Goal: Task Accomplishment & Management: Manage account settings

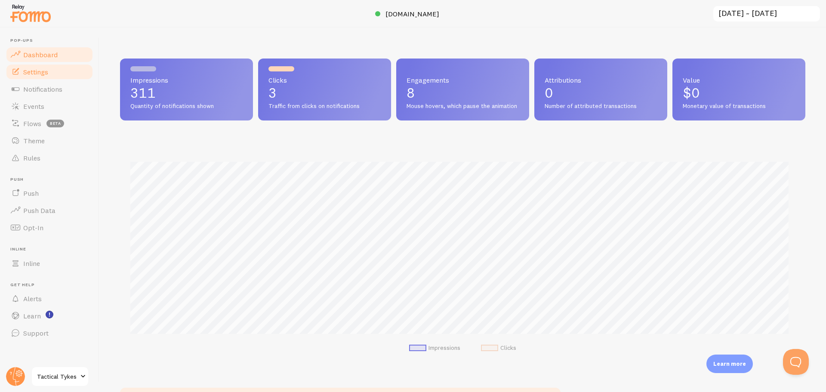
click at [46, 74] on span "Settings" at bounding box center [35, 72] width 25 height 9
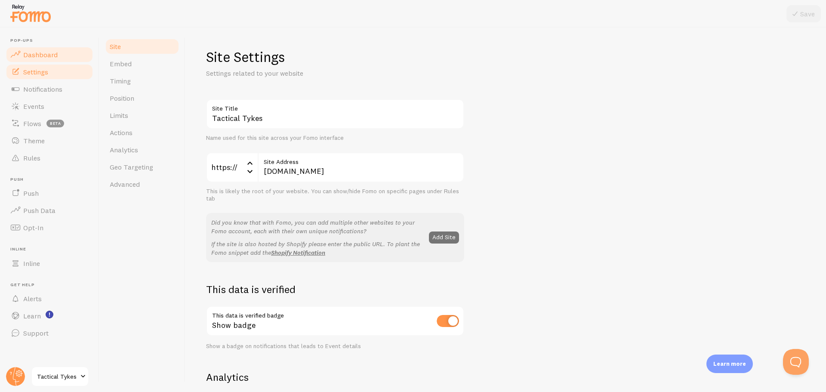
click at [46, 56] on span "Dashboard" at bounding box center [40, 54] width 34 height 9
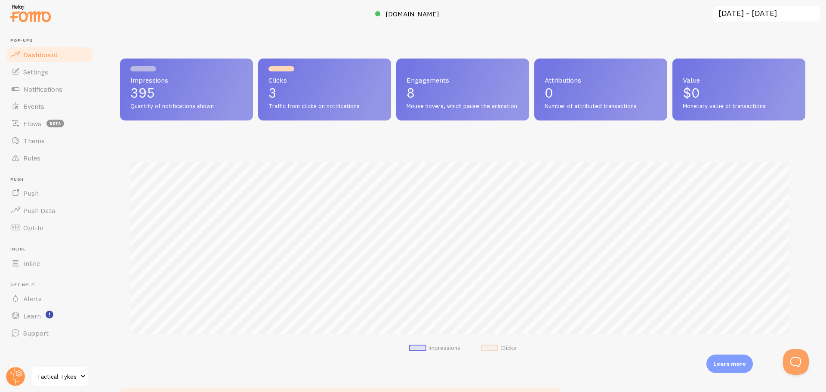
scroll to position [226, 679]
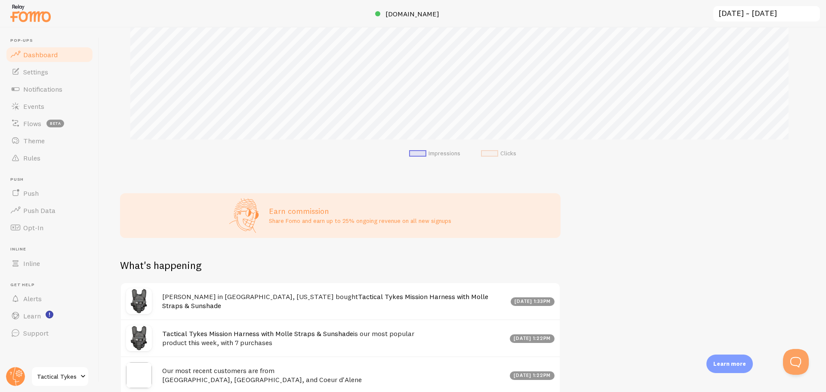
scroll to position [215, 0]
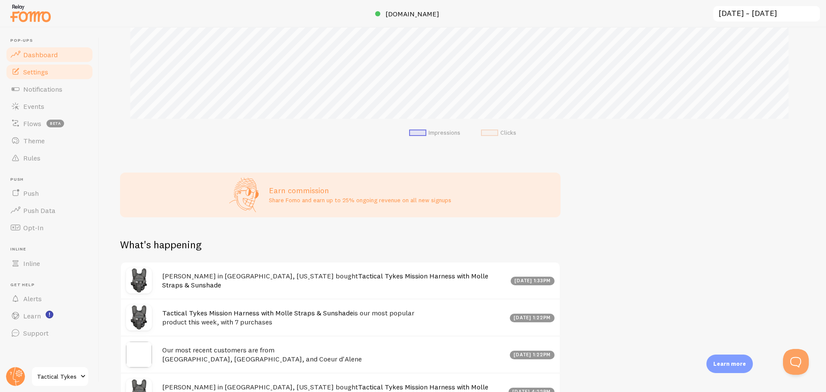
click at [47, 71] on span "Settings" at bounding box center [35, 72] width 25 height 9
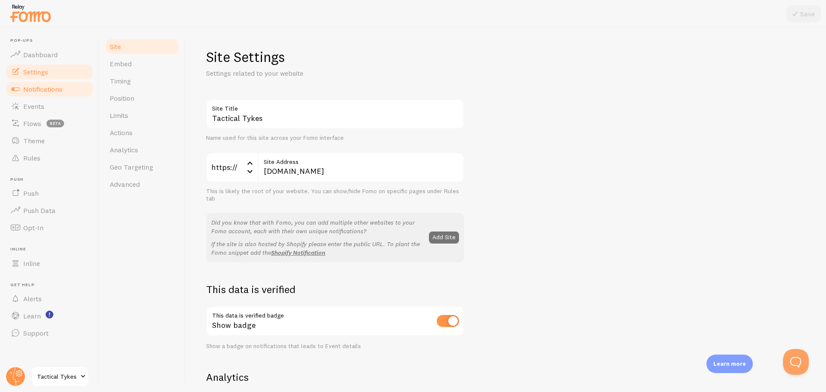
click at [43, 89] on span "Notifications" at bounding box center [42, 89] width 39 height 9
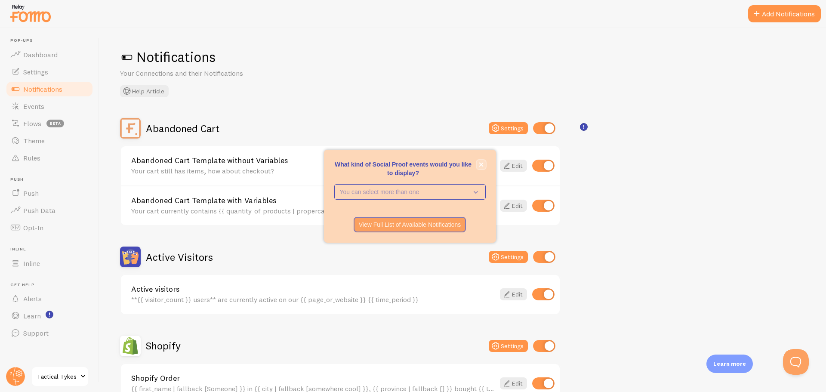
click at [479, 168] on button "close," at bounding box center [481, 164] width 9 height 9
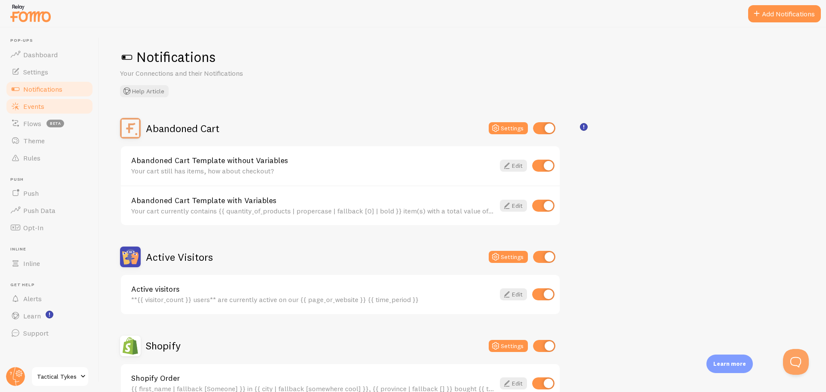
click at [54, 105] on link "Events" at bounding box center [49, 106] width 89 height 17
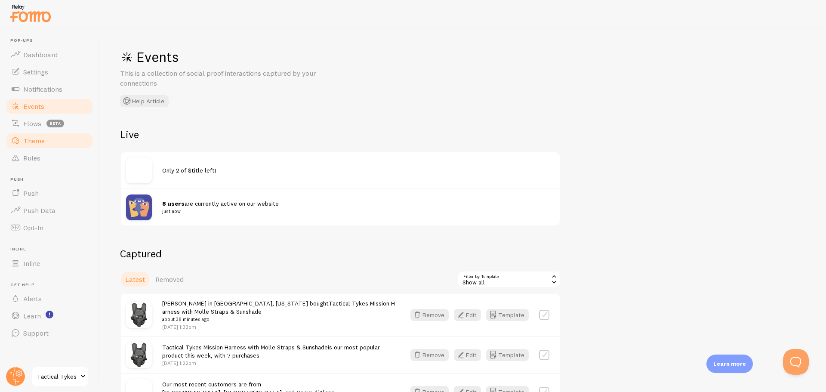
click at [30, 137] on span "Theme" at bounding box center [34, 140] width 22 height 9
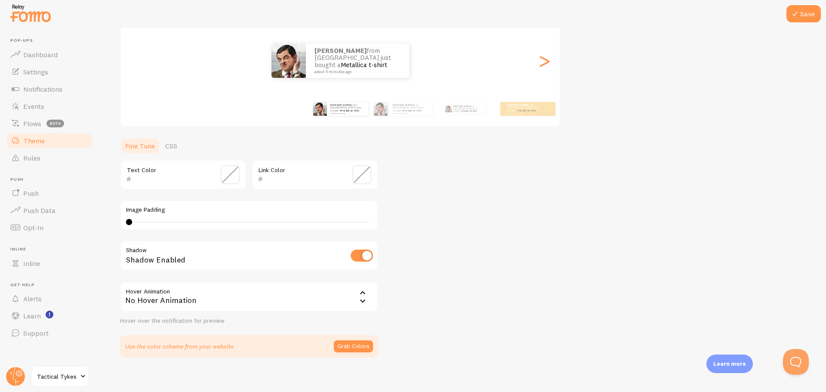
scroll to position [106, 0]
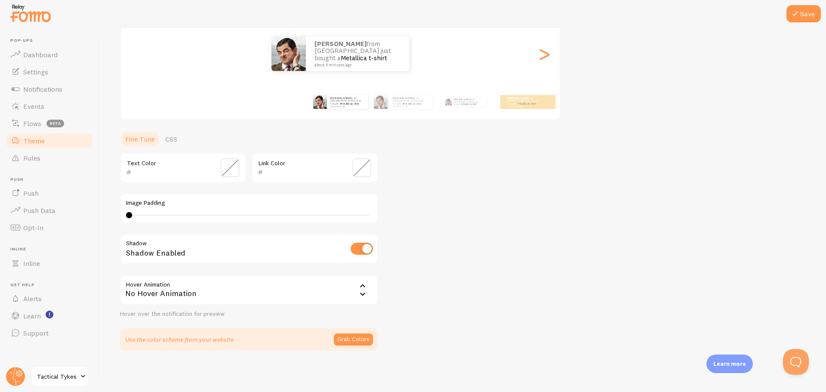
click at [183, 285] on div "No Hover Animation" at bounding box center [249, 290] width 258 height 30
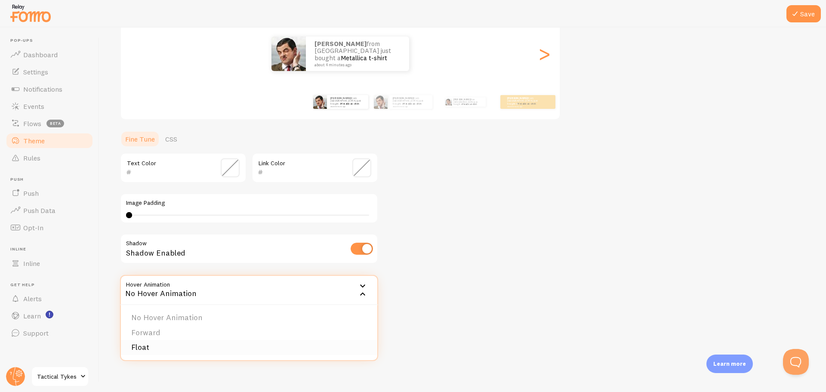
click at [151, 342] on li "Float" at bounding box center [249, 347] width 256 height 15
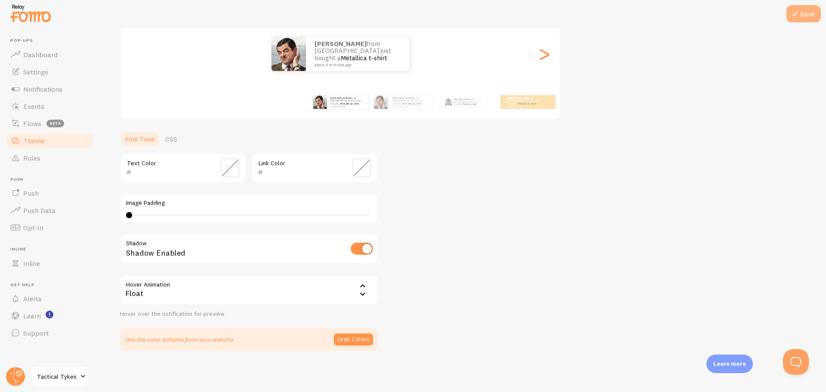
click at [802, 19] on button "Save" at bounding box center [804, 13] width 34 height 17
click at [40, 164] on link "Rules" at bounding box center [49, 157] width 89 height 17
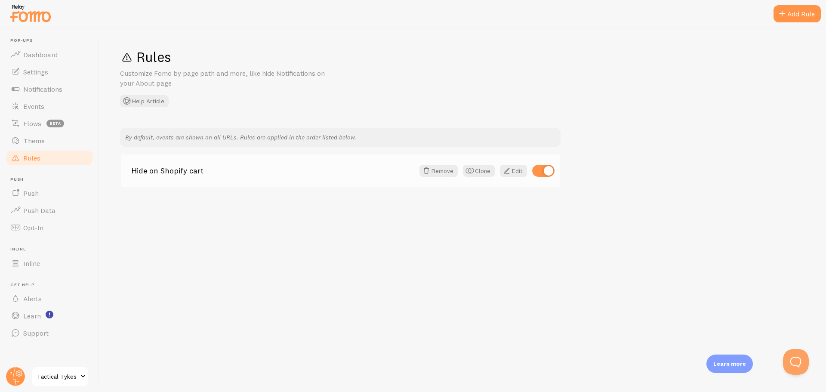
click at [186, 175] on link "Hide on Shopify cart" at bounding box center [272, 171] width 283 height 8
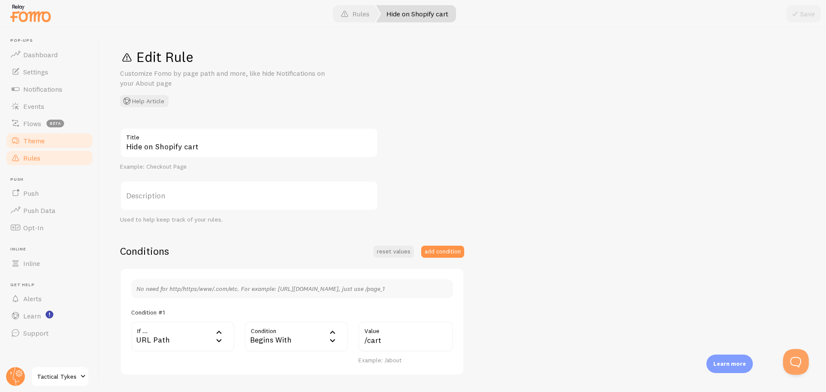
click at [52, 142] on link "Theme" at bounding box center [49, 140] width 89 height 17
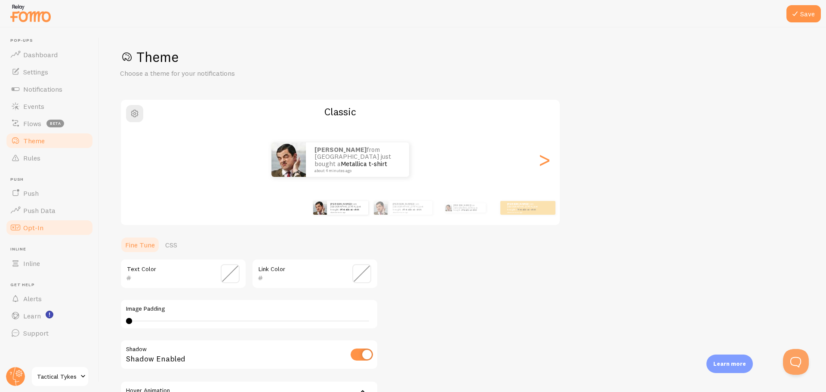
click at [37, 225] on span "Opt-In" at bounding box center [33, 227] width 20 height 9
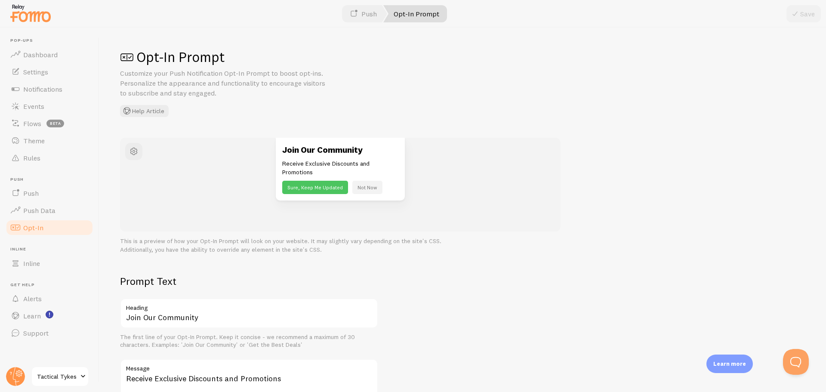
click at [309, 189] on button "Sure, Keep Me Updated" at bounding box center [315, 187] width 66 height 13
click at [164, 318] on input "Join Our Community" at bounding box center [249, 313] width 258 height 30
click at [156, 318] on input "Join Our Community" at bounding box center [249, 313] width 258 height 30
click at [40, 210] on span "Push Data" at bounding box center [39, 210] width 32 height 9
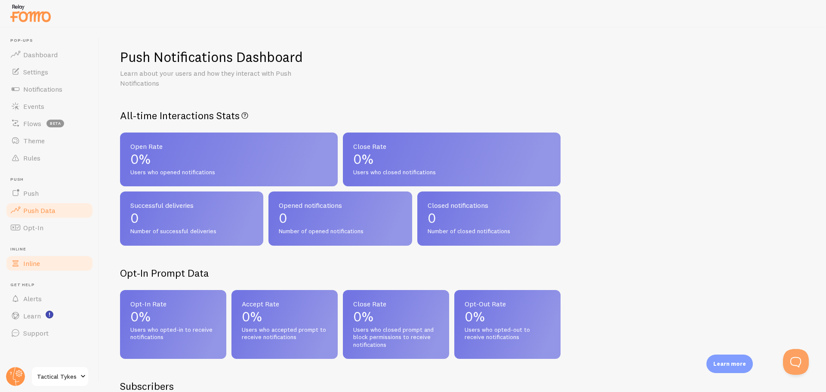
click at [39, 268] on link "Inline" at bounding box center [49, 263] width 89 height 17
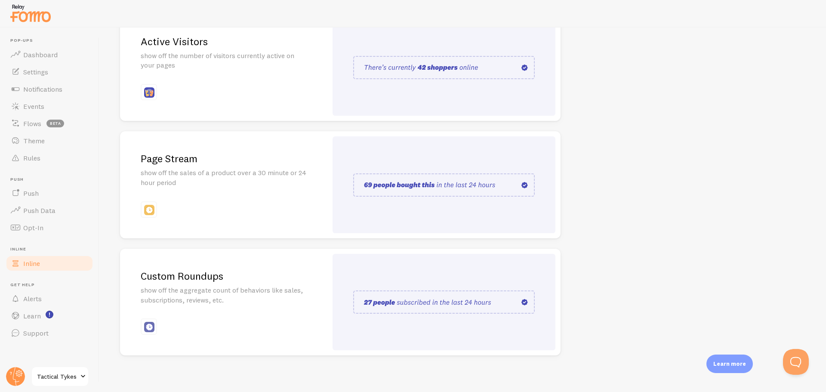
scroll to position [128, 0]
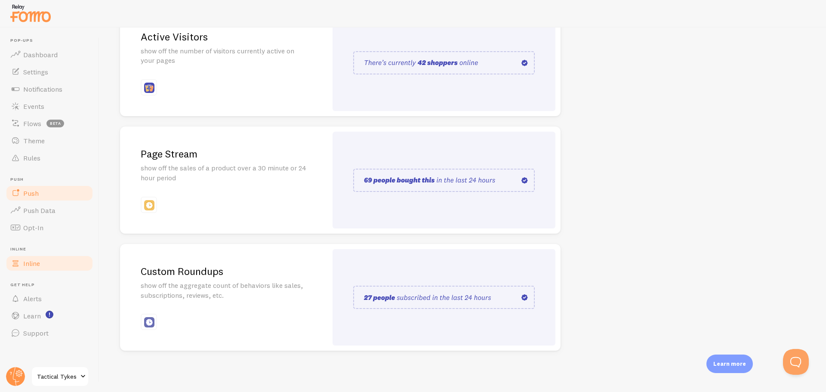
click at [54, 198] on link "Push" at bounding box center [49, 193] width 89 height 17
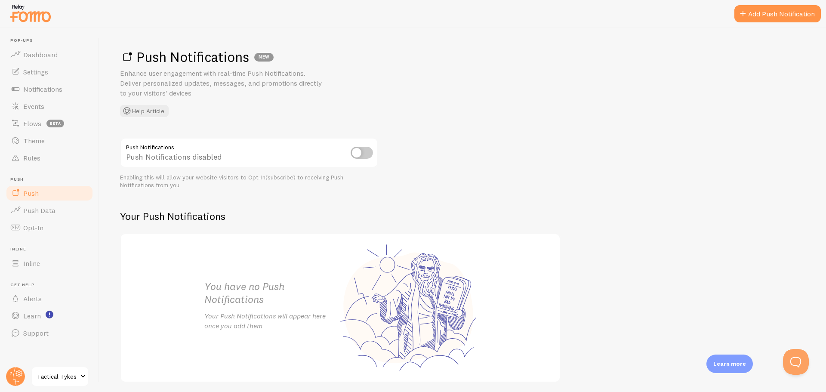
click at [357, 152] on input "checkbox" at bounding box center [362, 153] width 22 height 12
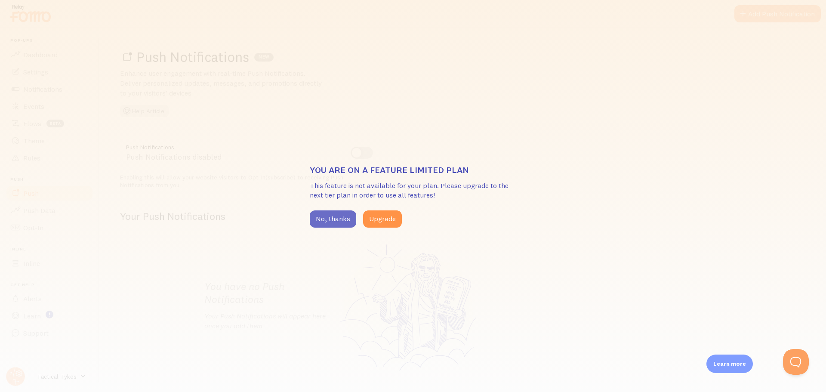
click at [337, 219] on button "No, thanks" at bounding box center [333, 218] width 46 height 17
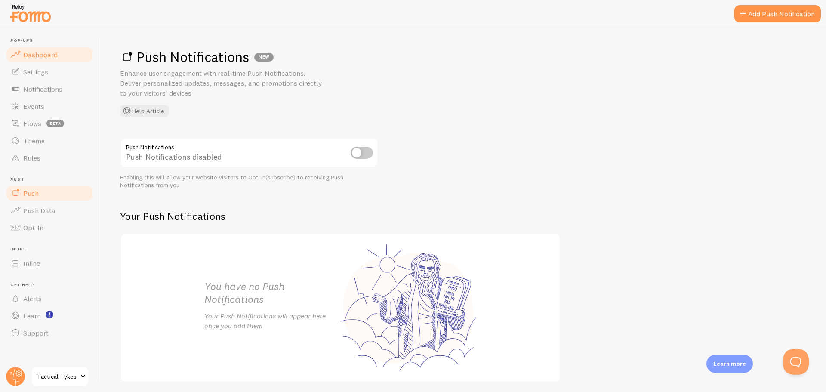
click at [40, 56] on span "Dashboard" at bounding box center [40, 54] width 34 height 9
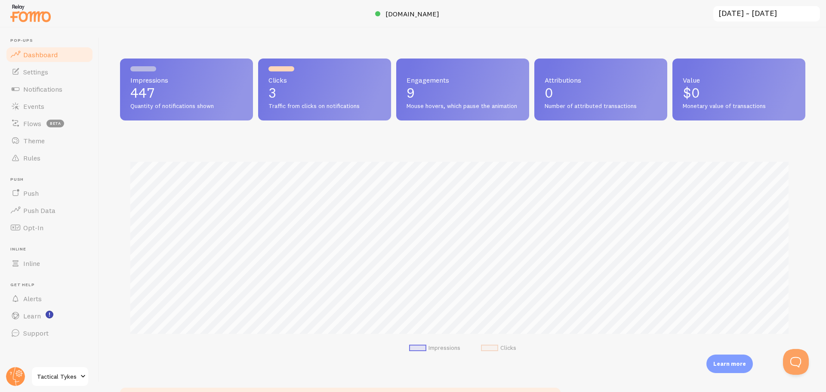
scroll to position [226, 679]
click at [47, 77] on link "Settings" at bounding box center [49, 71] width 89 height 17
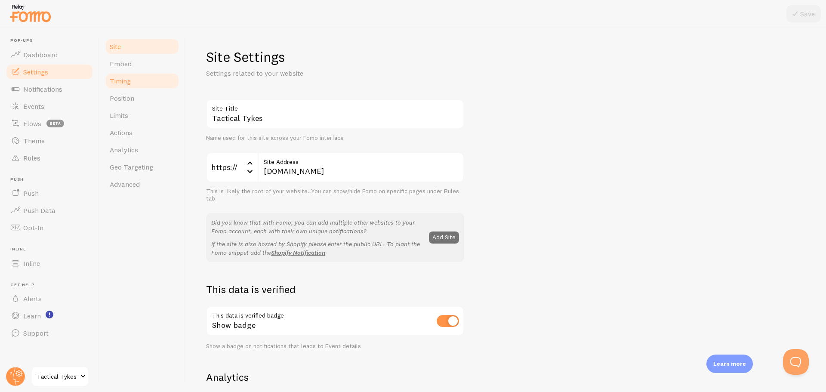
click at [139, 88] on link "Timing" at bounding box center [142, 80] width 75 height 17
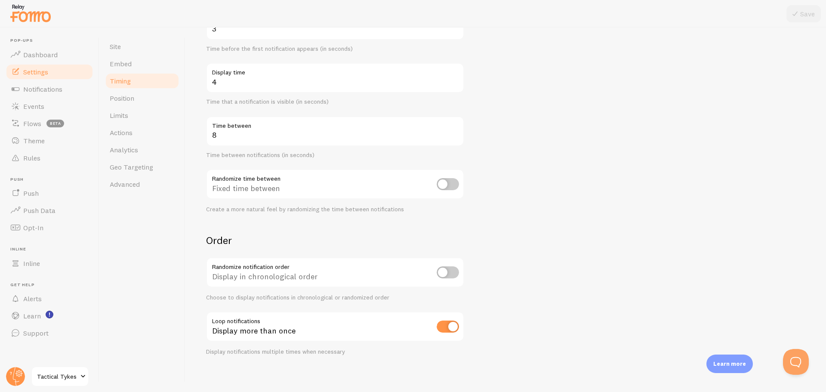
scroll to position [117, 0]
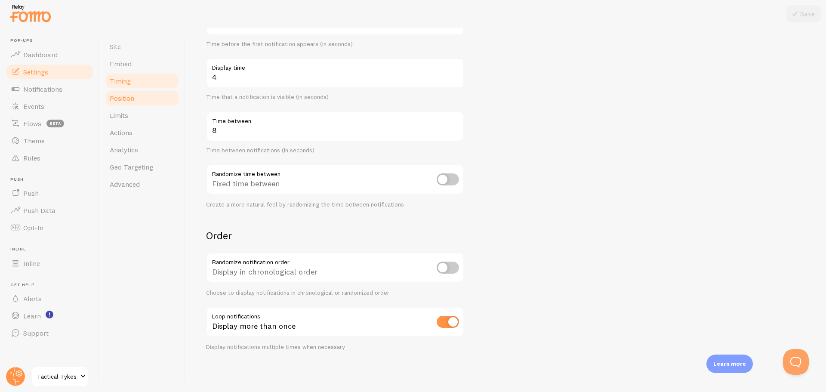
click at [119, 95] on span "Position" at bounding box center [122, 98] width 25 height 9
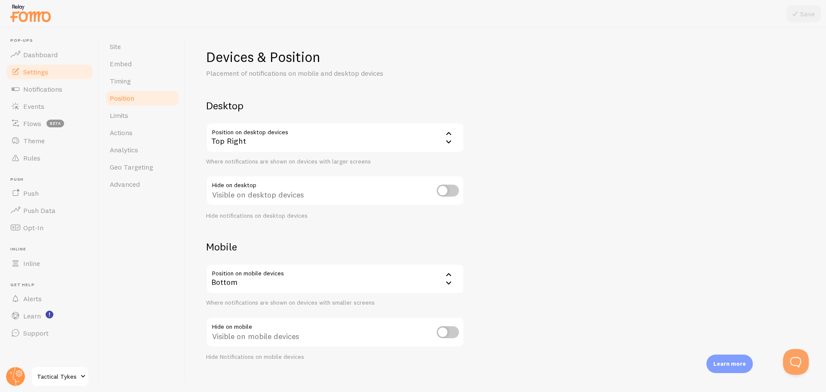
click at [341, 133] on div "Top Right" at bounding box center [335, 138] width 258 height 30
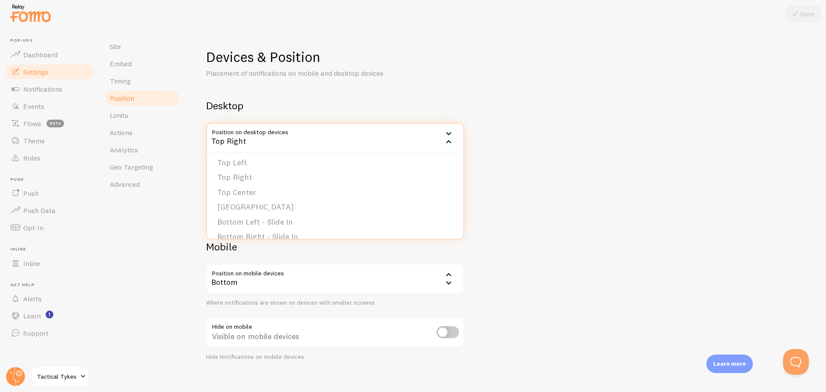
scroll to position [73, 0]
click at [386, 87] on div "Devices & Position Placement of notifications on mobile and desktop devices Des…" at bounding box center [505, 204] width 599 height 313
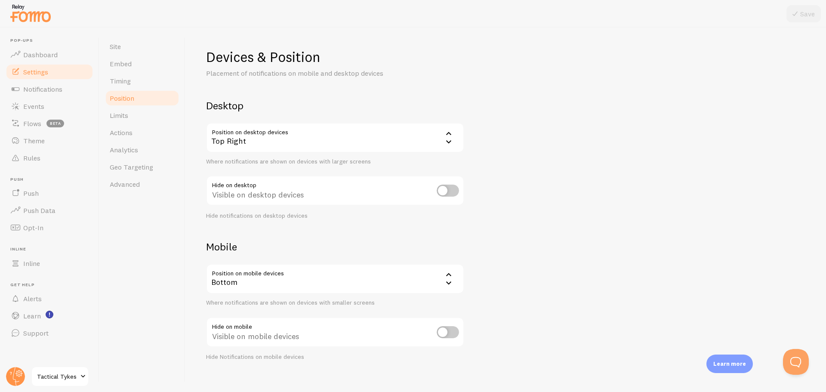
click at [318, 141] on div "Top Right" at bounding box center [335, 138] width 258 height 30
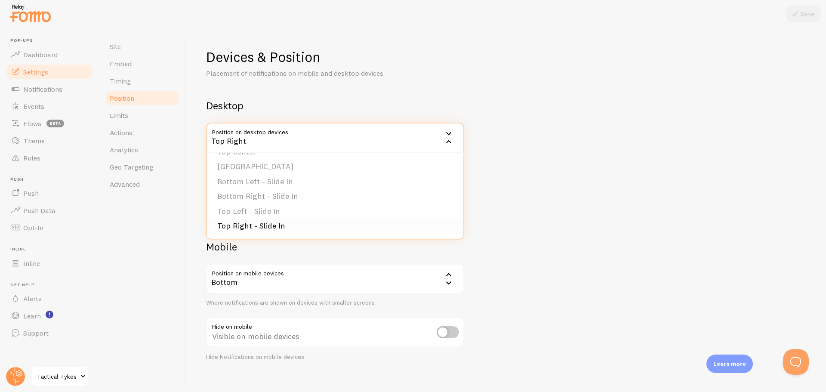
click at [275, 229] on li "Top Right - Slide In" at bounding box center [335, 226] width 256 height 15
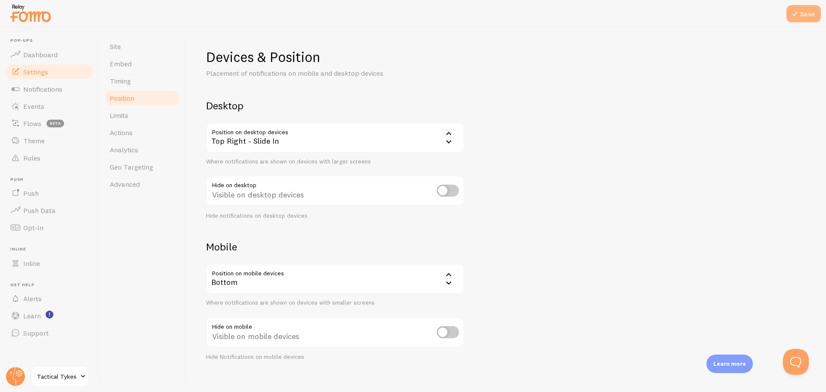
click at [801, 19] on button "Save" at bounding box center [804, 13] width 34 height 17
click at [448, 191] on input "checkbox" at bounding box center [448, 191] width 22 height 12
drag, startPoint x: 793, startPoint y: 17, endPoint x: 787, endPoint y: 35, distance: 19.0
click at [793, 18] on icon at bounding box center [795, 14] width 10 height 10
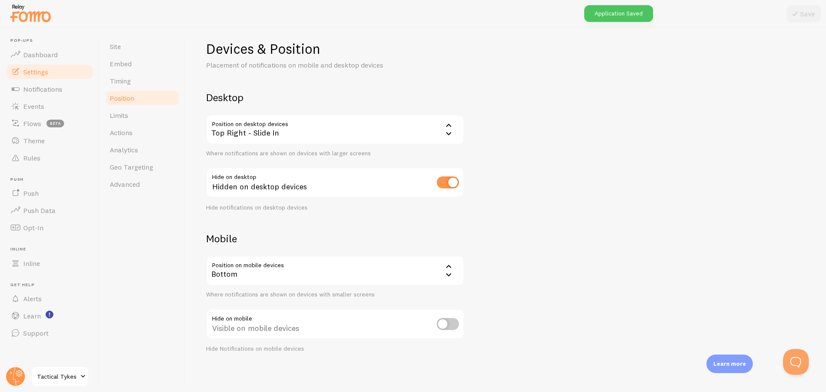
scroll to position [10, 0]
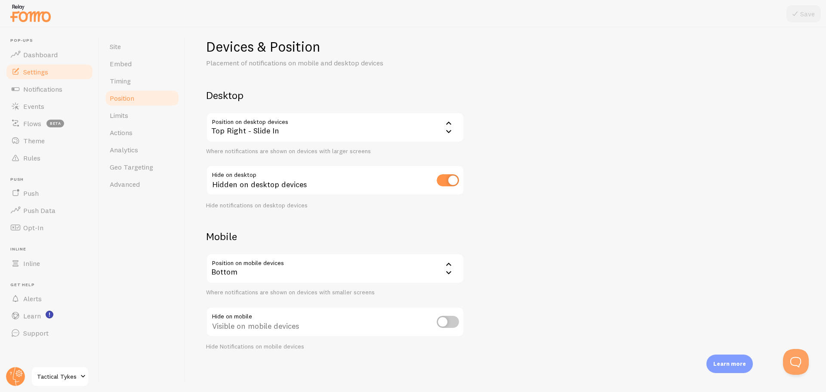
click at [452, 179] on input "checkbox" at bounding box center [448, 180] width 22 height 12
checkbox input "false"
click at [336, 278] on div "Bottom" at bounding box center [335, 268] width 258 height 30
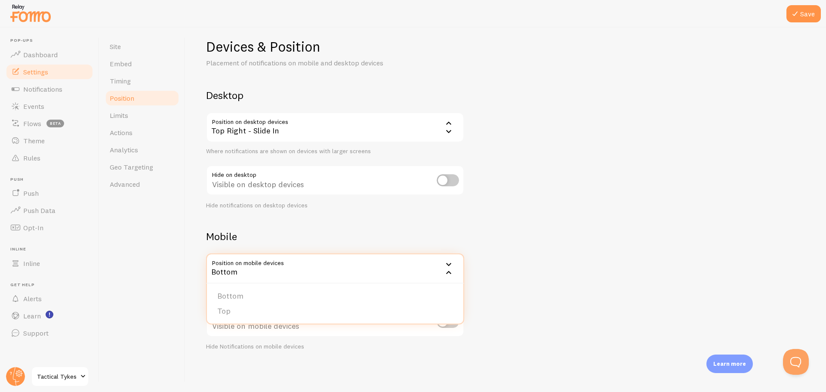
click at [504, 233] on div "Devices & Position Placement of notifications on mobile and desktop devices Des…" at bounding box center [505, 194] width 599 height 313
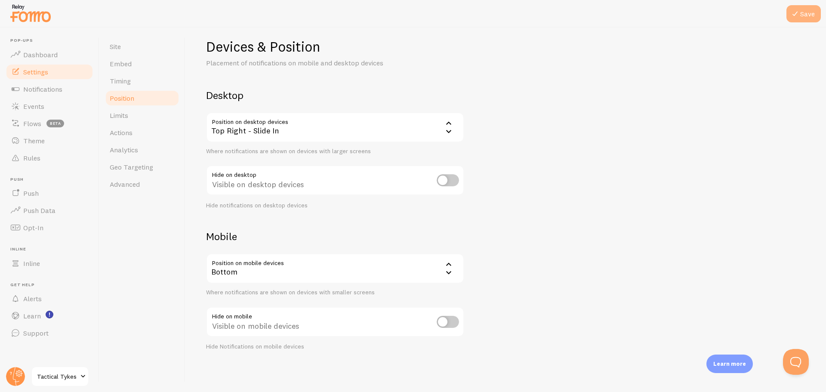
click at [800, 18] on button "Save" at bounding box center [804, 13] width 34 height 17
click at [133, 117] on link "Limits" at bounding box center [142, 115] width 75 height 17
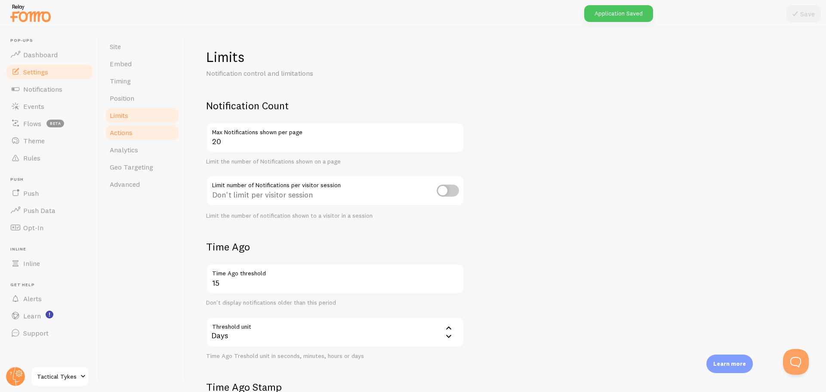
click at [131, 130] on span "Actions" at bounding box center [121, 132] width 23 height 9
